Goal: Transaction & Acquisition: Download file/media

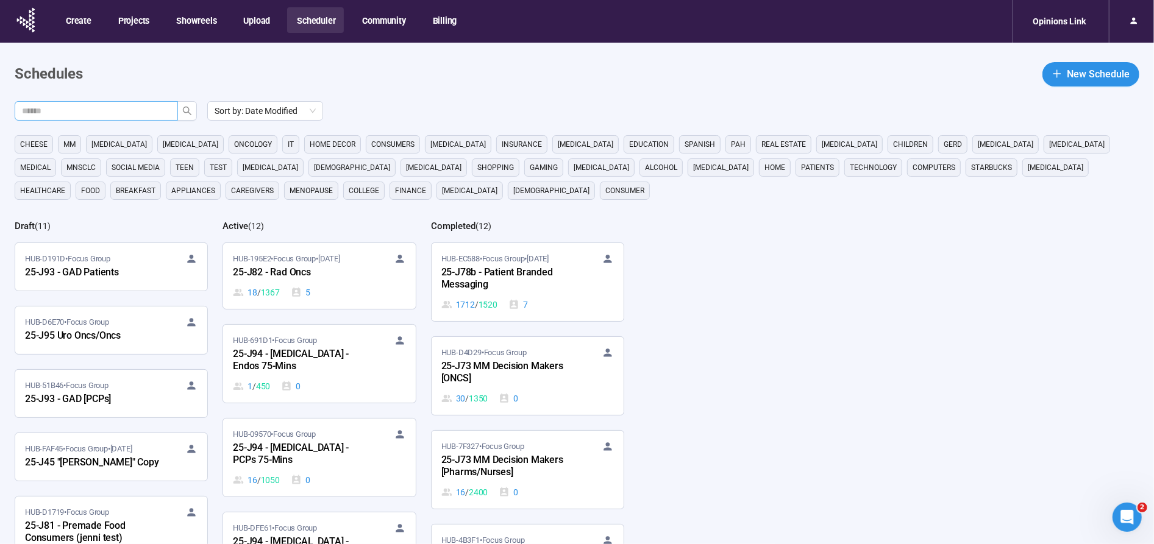
click at [137, 112] on input "text" at bounding box center [91, 110] width 139 height 13
type input "***"
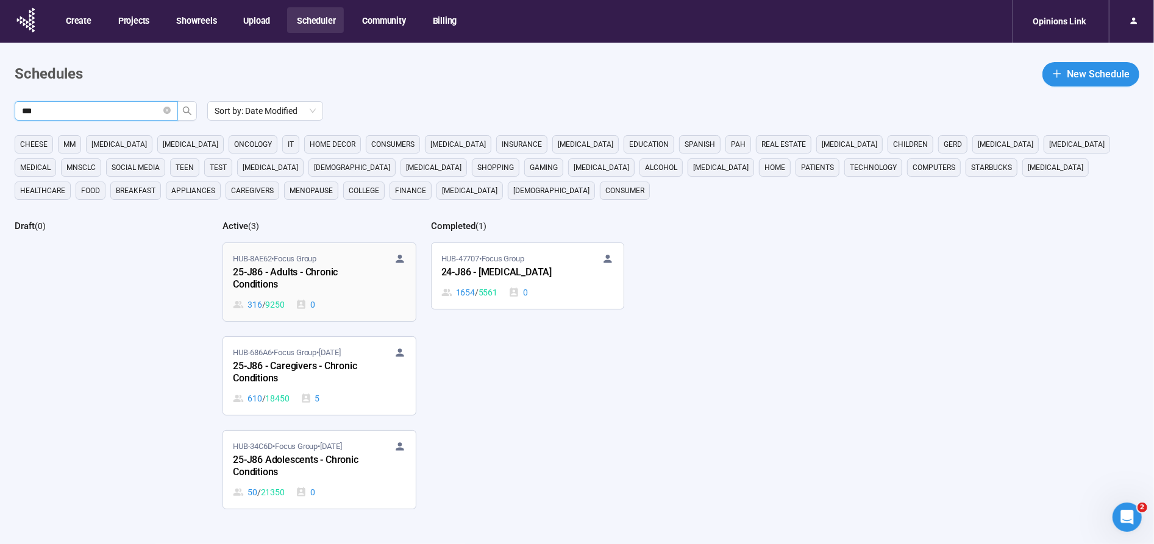
click at [294, 271] on div "25-J86 - Adults - Chronic Conditions" at bounding box center [300, 279] width 134 height 28
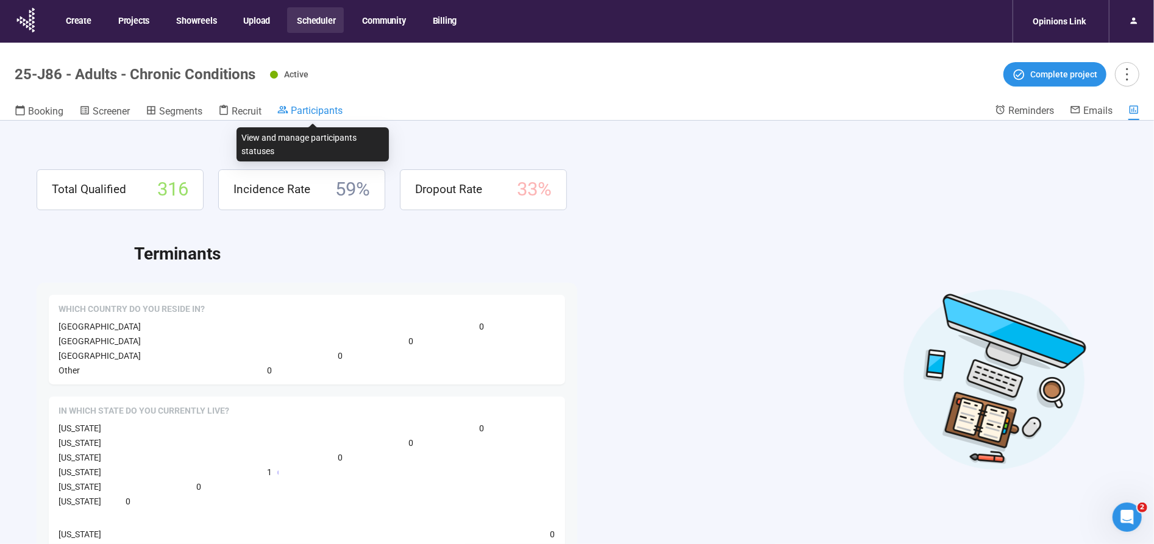
click at [316, 113] on span "Participants" at bounding box center [317, 111] width 52 height 12
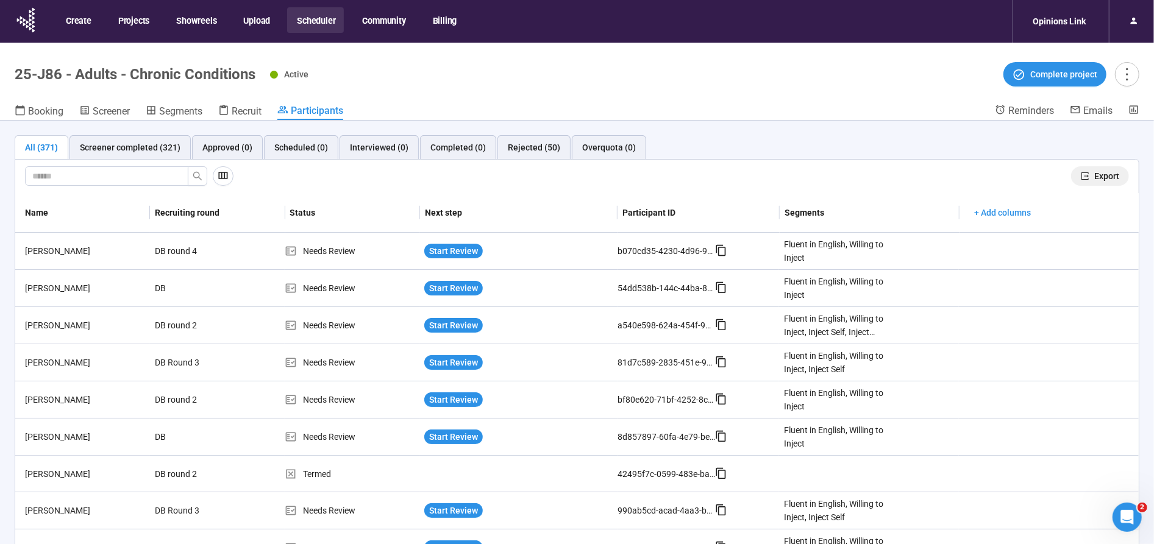
click at [1112, 171] on span "Export" at bounding box center [1106, 175] width 25 height 13
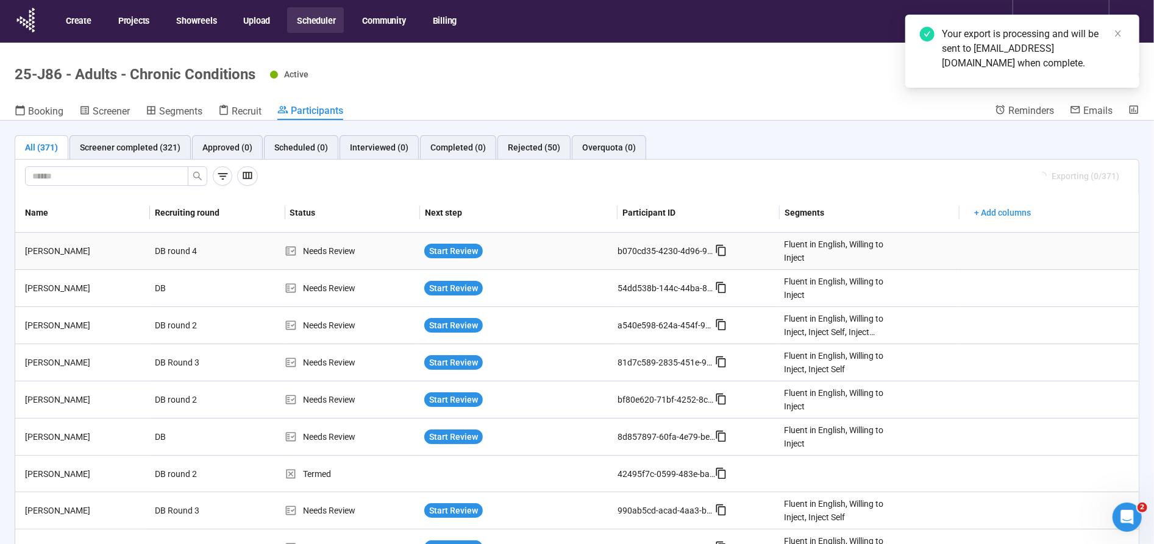
scroll to position [2, 0]
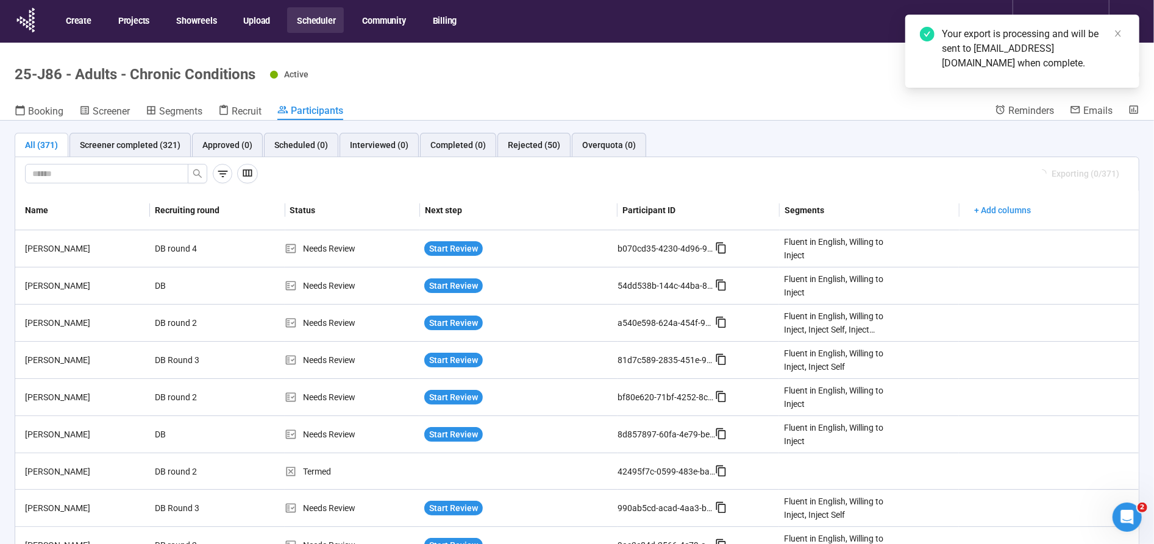
click at [233, 74] on h1 "25-J86 - Adults - Chronic Conditions" at bounding box center [135, 74] width 241 height 17
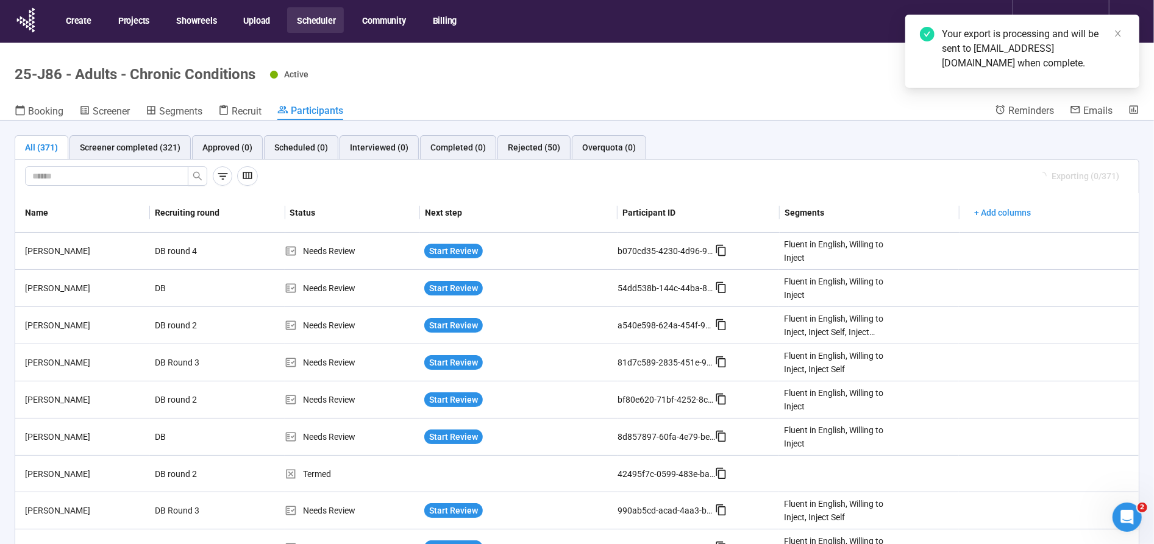
click at [321, 21] on button "Scheduler" at bounding box center [315, 20] width 57 height 26
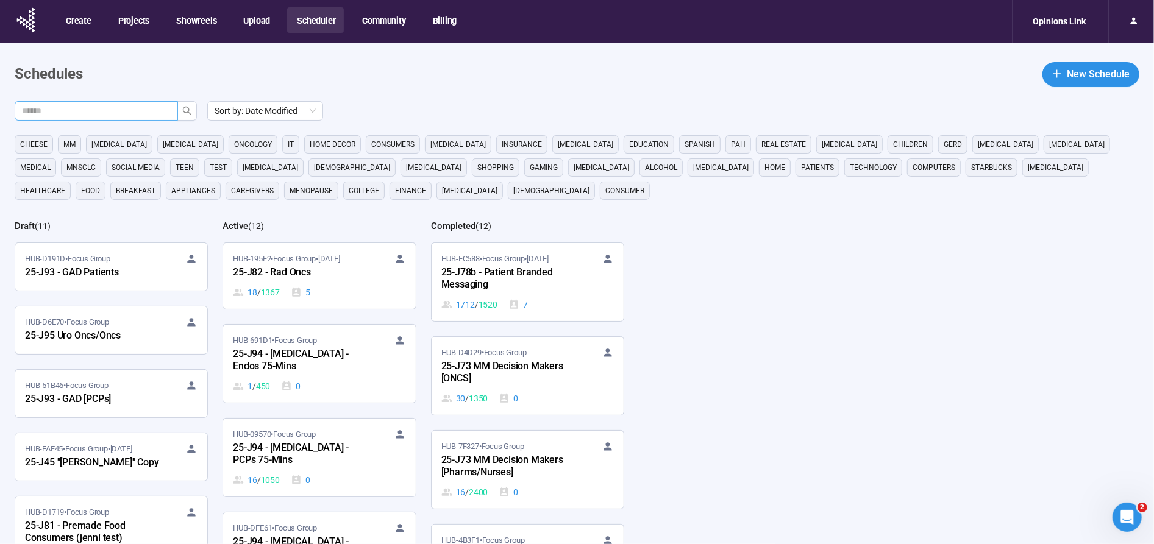
click at [144, 112] on input "text" at bounding box center [91, 110] width 139 height 13
click at [191, 102] on button "button" at bounding box center [187, 111] width 20 height 20
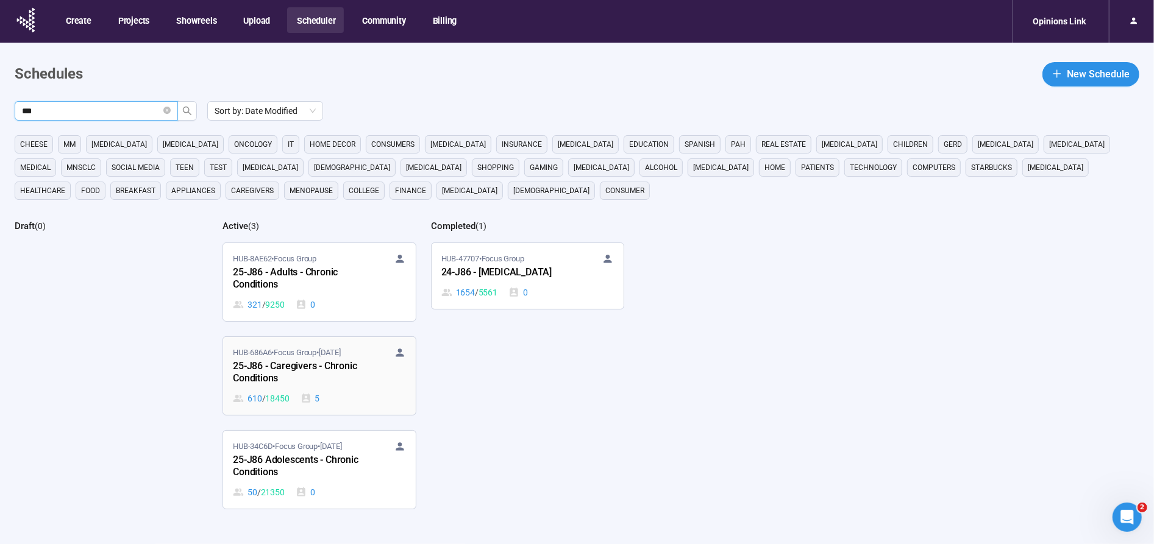
scroll to position [100, 0]
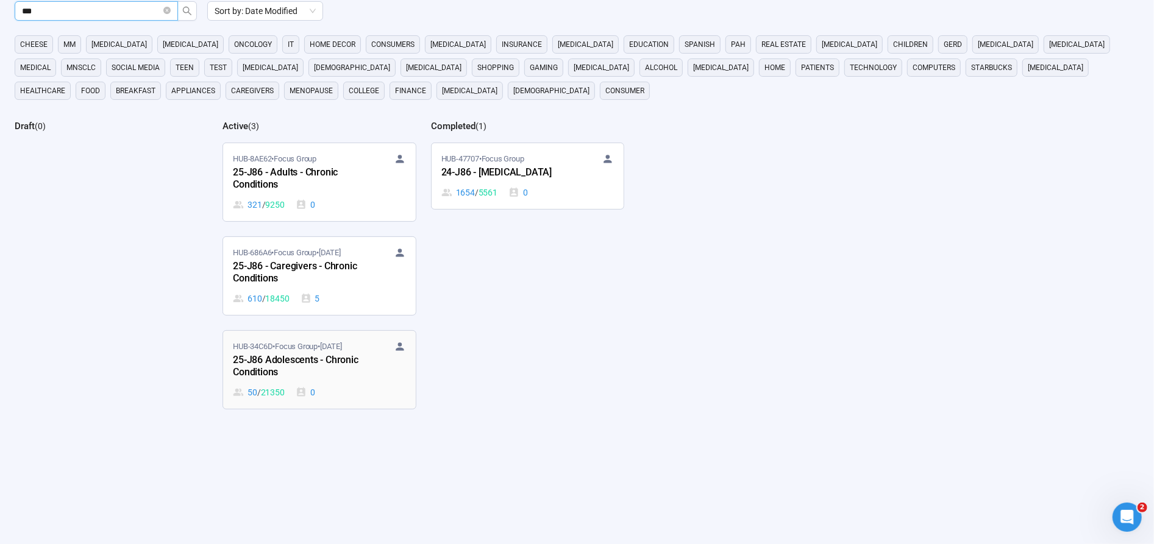
type input "***"
click at [293, 348] on span "HUB-34C6D • Focus Group • Sep 23" at bounding box center [287, 347] width 109 height 12
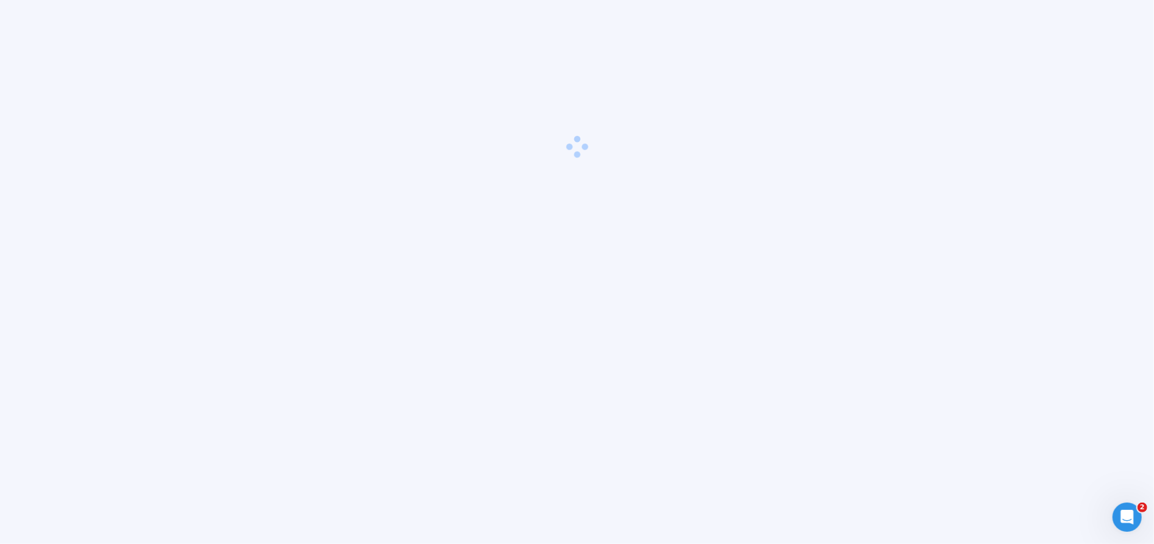
scroll to position [43, 0]
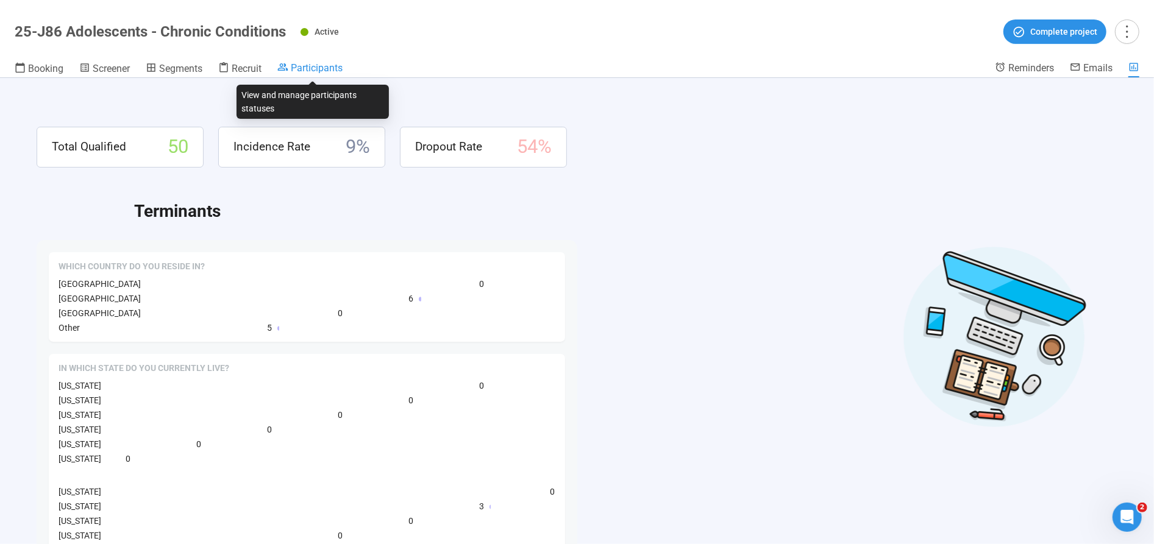
click at [311, 72] on span "Participants" at bounding box center [317, 68] width 52 height 12
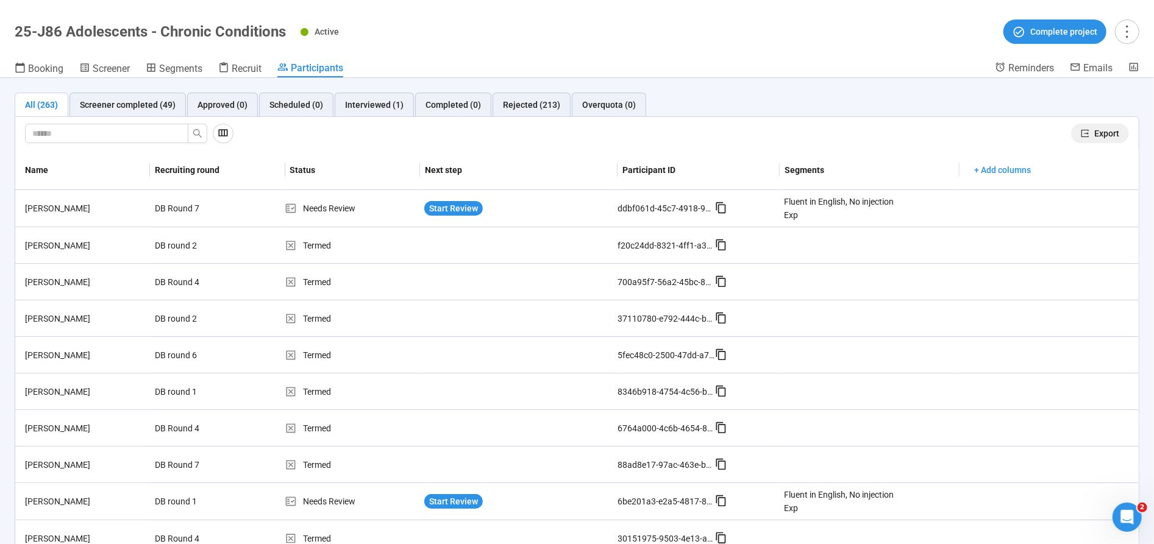
click at [1094, 131] on button "Export" at bounding box center [1100, 134] width 58 height 20
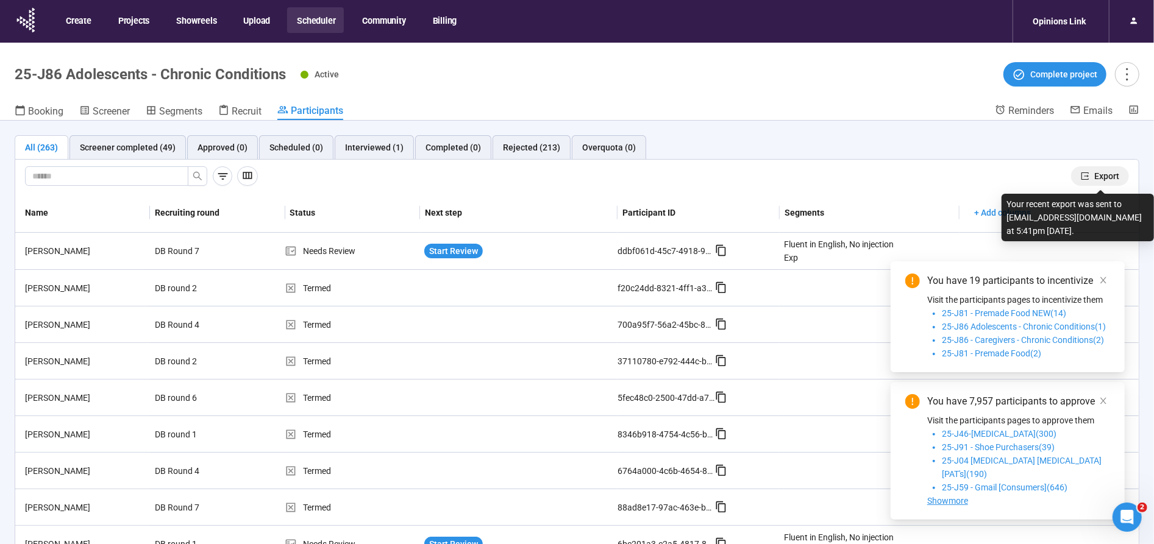
click at [1111, 171] on span "Export" at bounding box center [1106, 175] width 25 height 13
